Goal: Complete application form

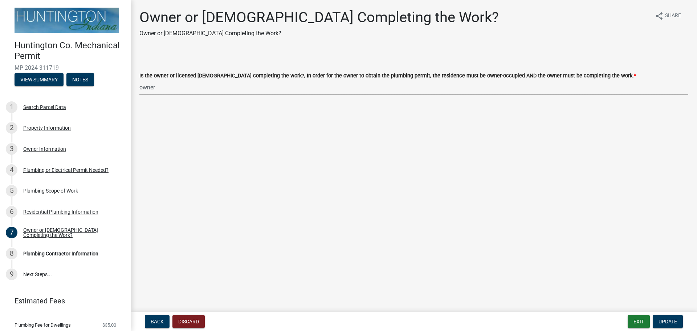
select select "5f73df2a-de68-48dd-b8ca-74436cda6a3d"
click at [46, 271] on link "9 Next Steps..." at bounding box center [65, 274] width 131 height 21
click at [43, 252] on div "Plumbing Contractor Information" at bounding box center [60, 253] width 75 height 5
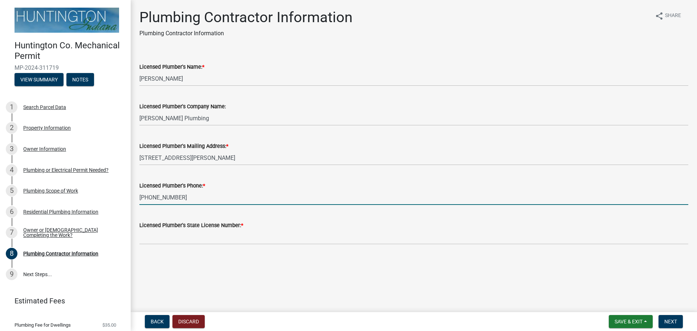
click at [195, 202] on input "[PHONE_NUMBER]" at bounding box center [413, 197] width 549 height 15
type input "2"
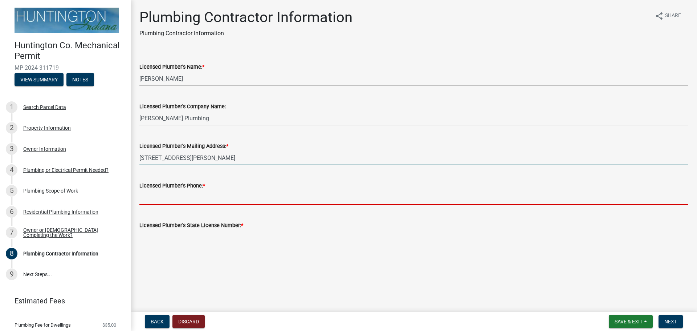
click at [270, 158] on input "[STREET_ADDRESS][PERSON_NAME]" at bounding box center [413, 157] width 549 height 15
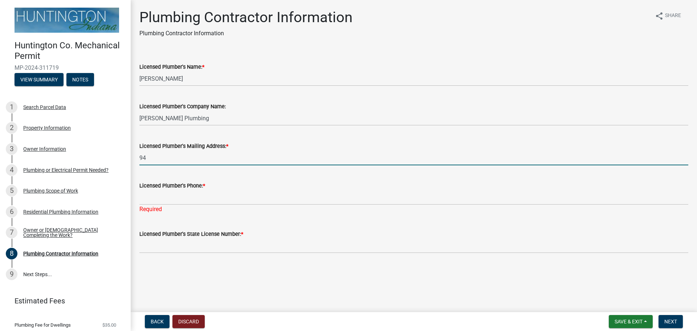
type input "9"
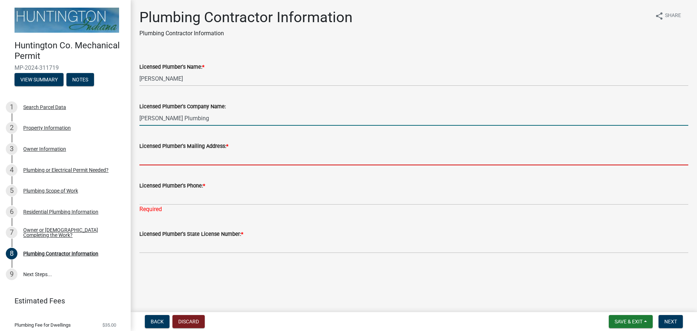
click at [213, 114] on input "[PERSON_NAME] Plumbing" at bounding box center [413, 118] width 549 height 15
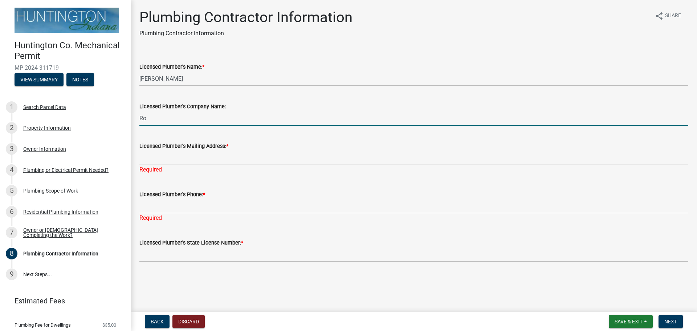
type input "R"
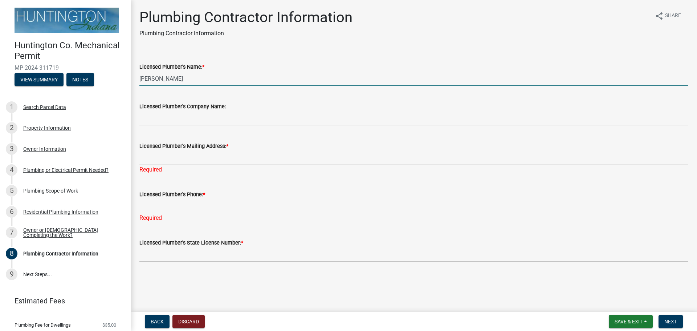
click at [192, 81] on input "[PERSON_NAME]" at bounding box center [413, 78] width 549 height 15
type input "R"
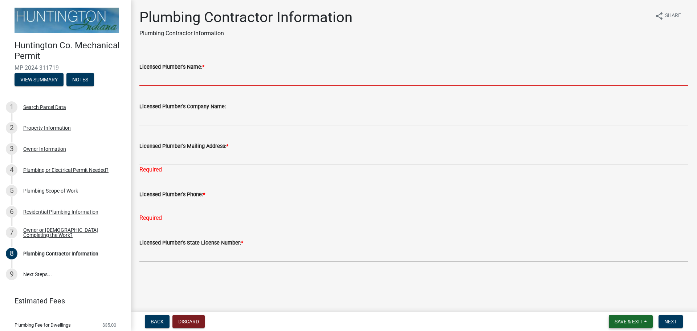
click at [622, 322] on span "Save & Exit" at bounding box center [628, 321] width 28 height 6
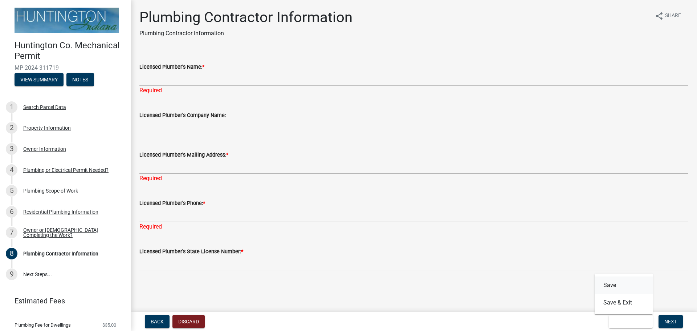
click at [616, 281] on button "Save" at bounding box center [623, 284] width 58 height 17
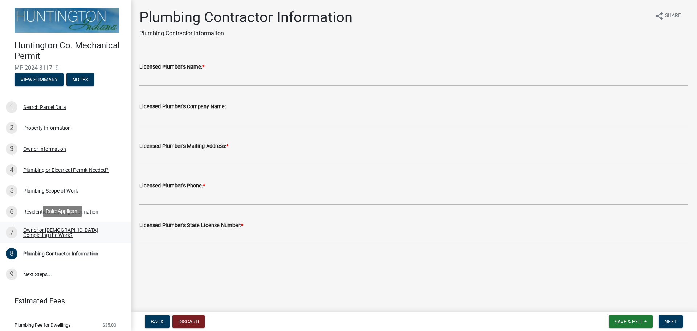
click at [72, 231] on div "Owner or [DEMOGRAPHIC_DATA] Completing the Work?" at bounding box center [71, 232] width 96 height 10
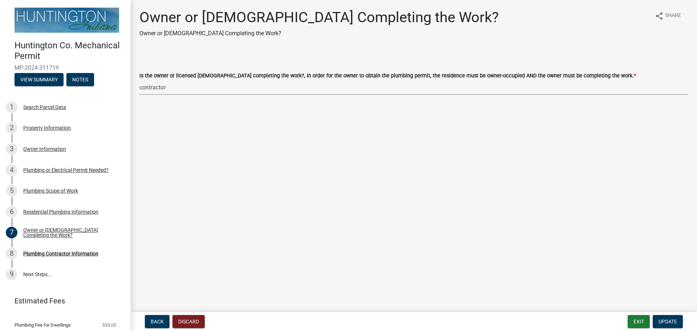
click at [153, 87] on select "Select Item... owner contractor" at bounding box center [413, 87] width 549 height 15
click at [139, 80] on select "Select Item... owner contractor" at bounding box center [413, 87] width 549 height 15
select select "5f73df2a-de68-48dd-b8ca-74436cda6a3d"
click at [639, 321] on button "Exit" at bounding box center [638, 321] width 22 height 13
